Goal: Information Seeking & Learning: Learn about a topic

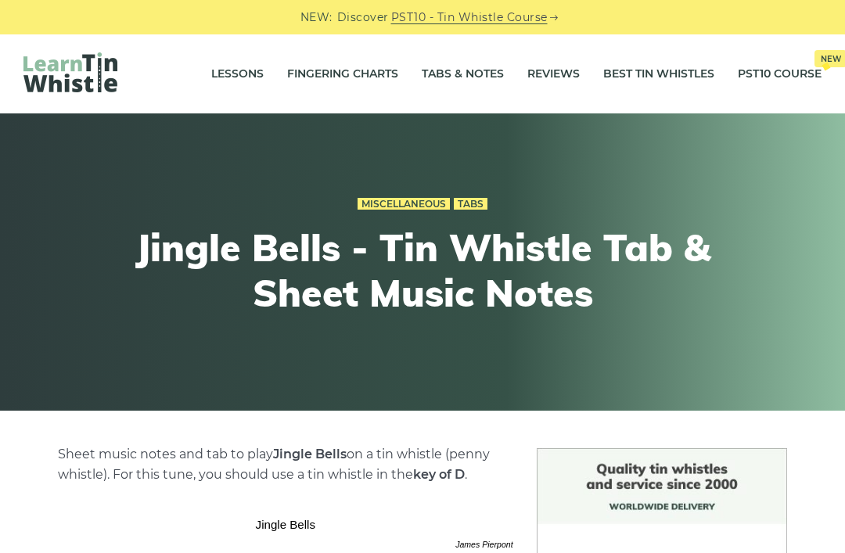
click at [339, 78] on link "Fingering Charts" at bounding box center [342, 74] width 111 height 39
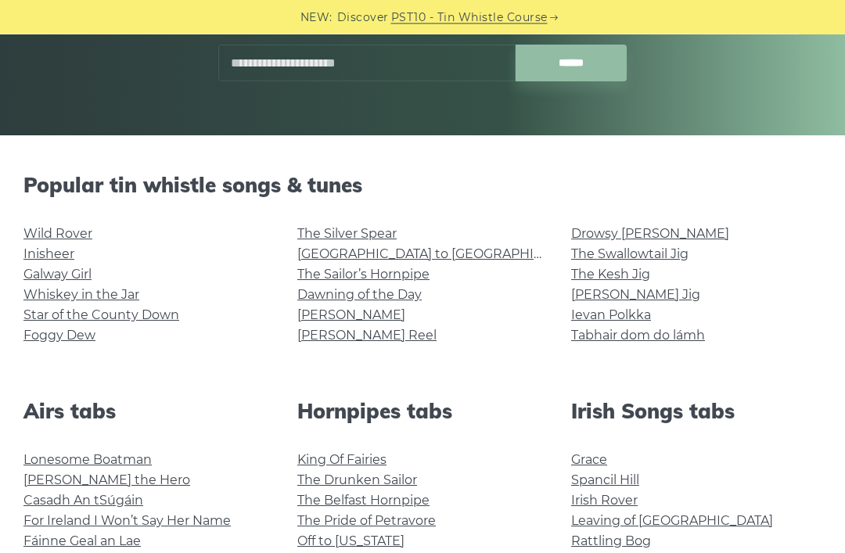
scroll to position [321, 0]
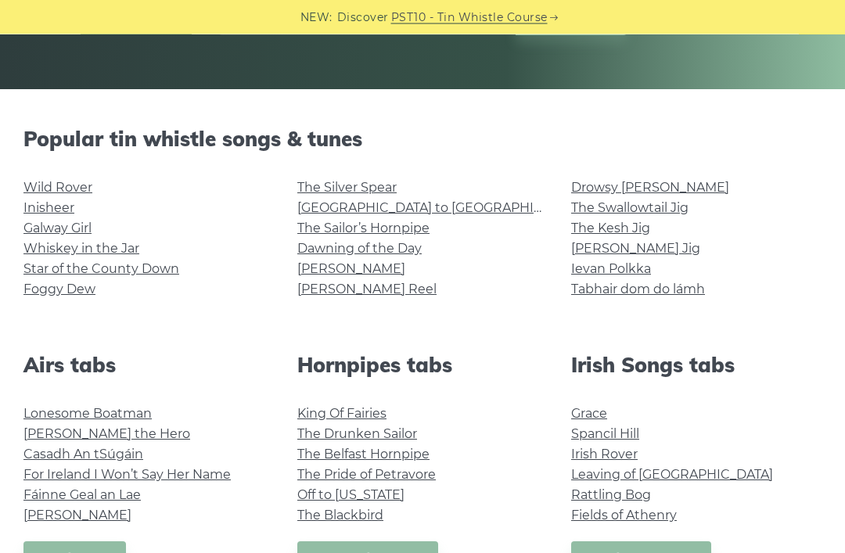
click at [52, 275] on link "Star of the County Down" at bounding box center [101, 269] width 156 height 15
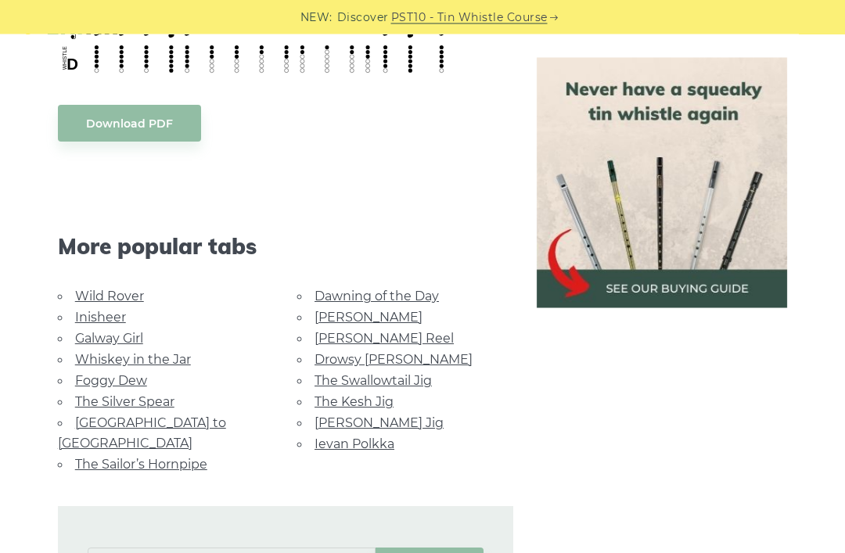
scroll to position [799, 0]
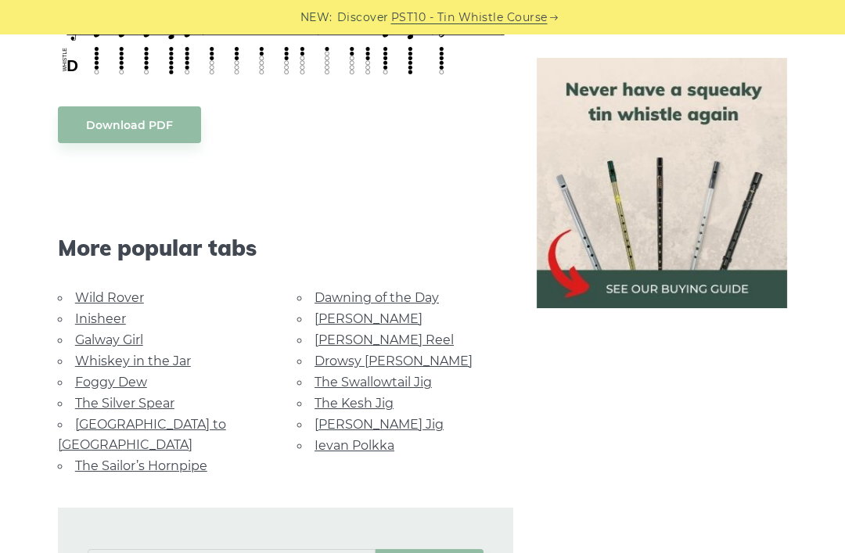
click at [101, 294] on link "Wild Rover" at bounding box center [109, 297] width 69 height 15
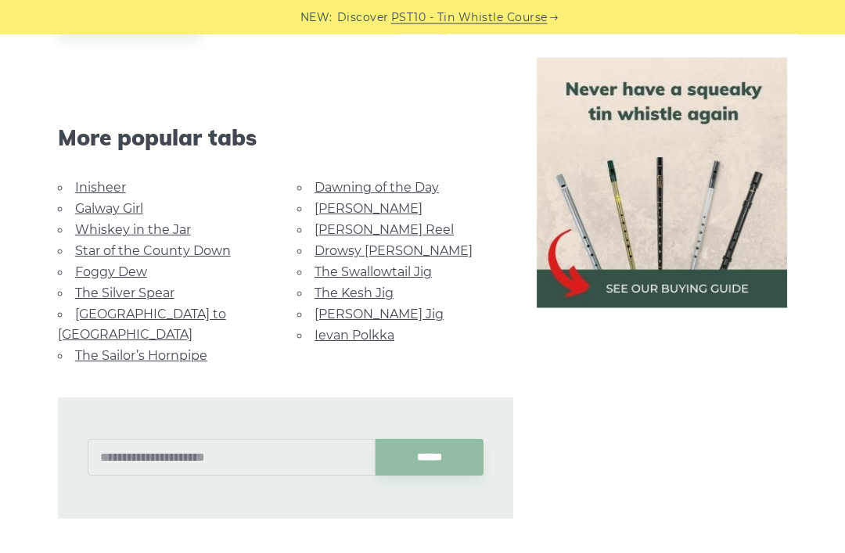
scroll to position [1372, 0]
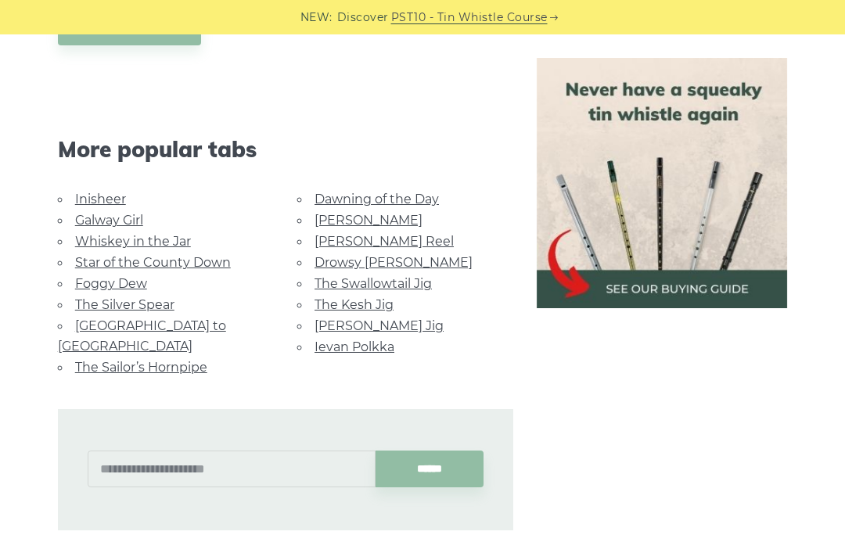
click at [167, 320] on link "[GEOGRAPHIC_DATA] to [GEOGRAPHIC_DATA]" at bounding box center [142, 335] width 168 height 35
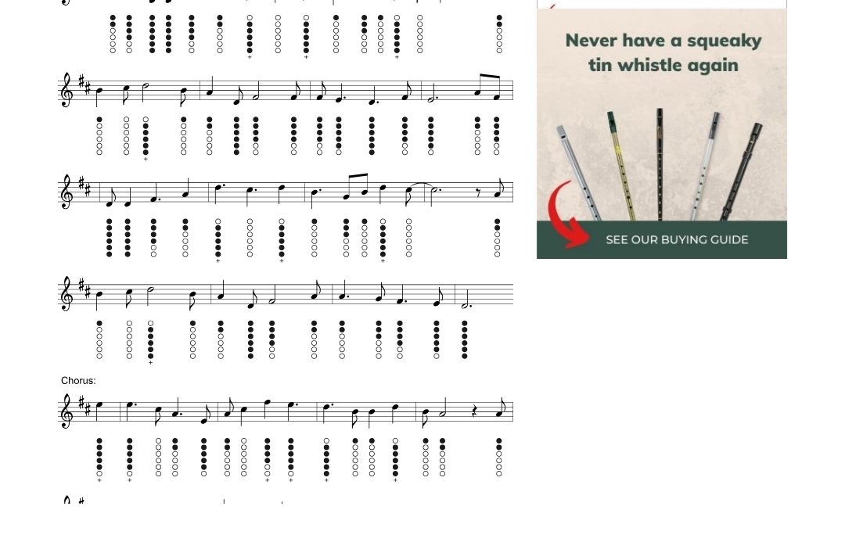
scroll to position [641, 0]
